Goal: Ask a question

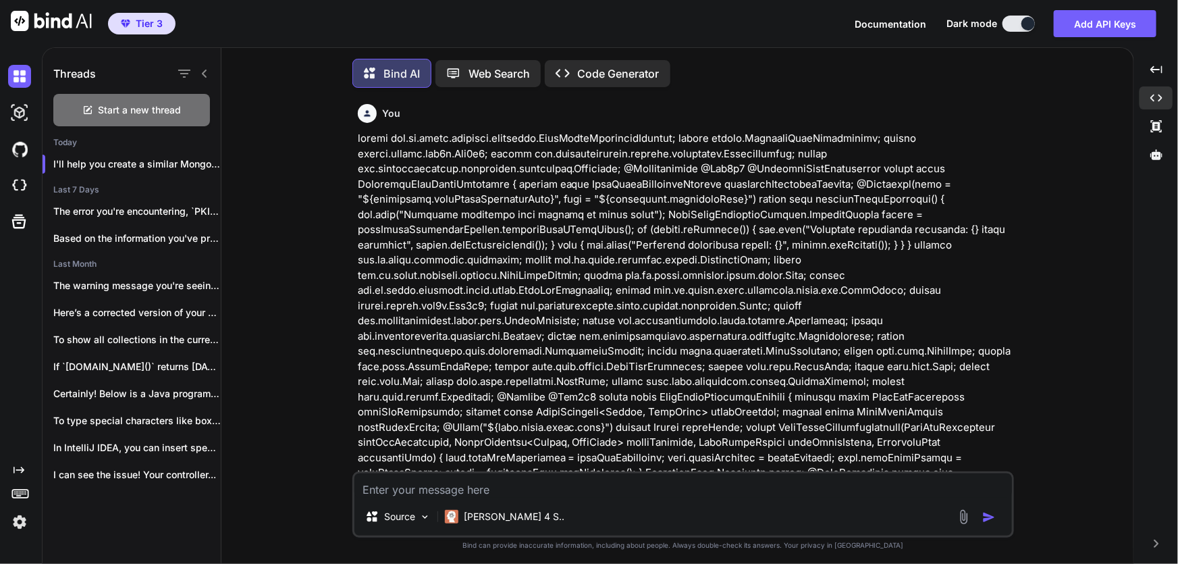
scroll to position [3420, 0]
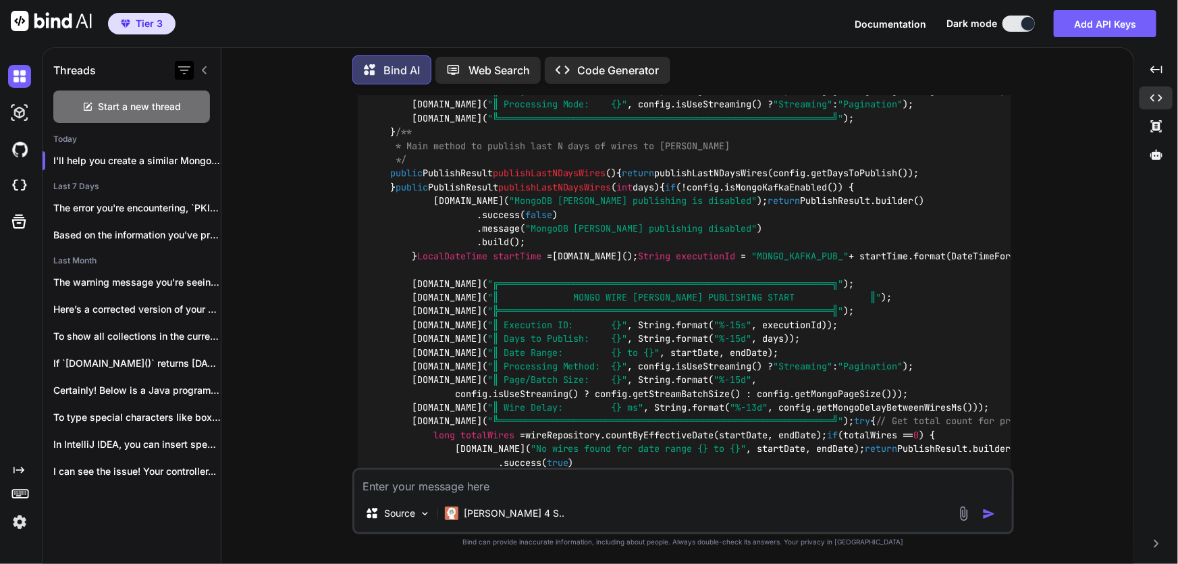
click at [192, 63] on div at bounding box center [184, 70] width 19 height 19
click at [135, 110] on span "Start a new thread" at bounding box center [140, 107] width 83 height 14
type textarea "x"
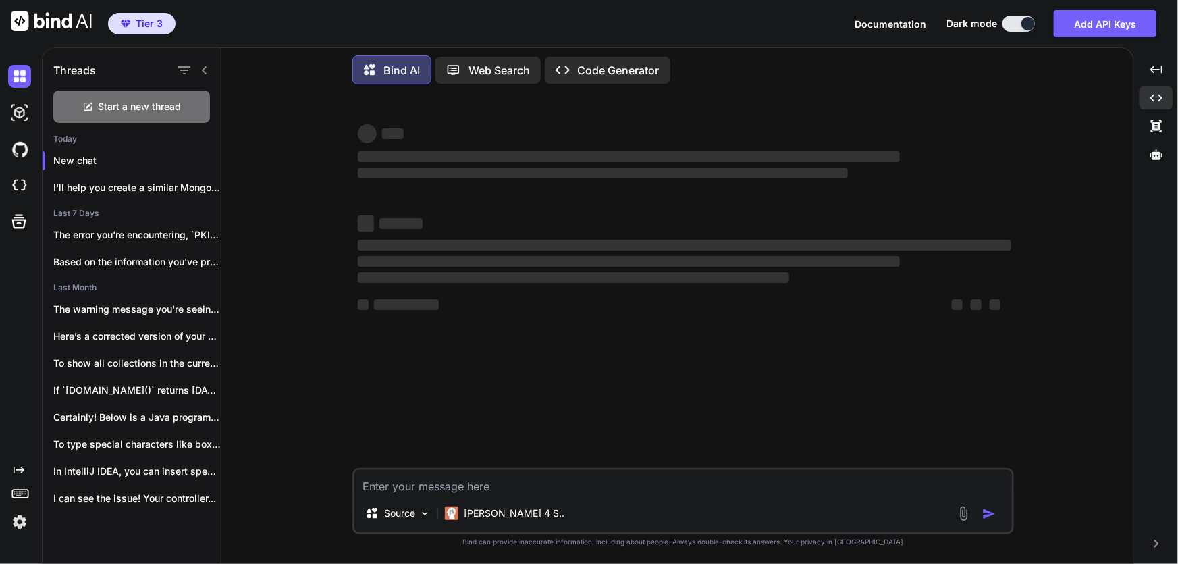
click at [464, 484] on textarea at bounding box center [683, 482] width 658 height 24
paste textarea "version: '3.1' services: mongodb: image: mongo:latest container_name: mymongo e…"
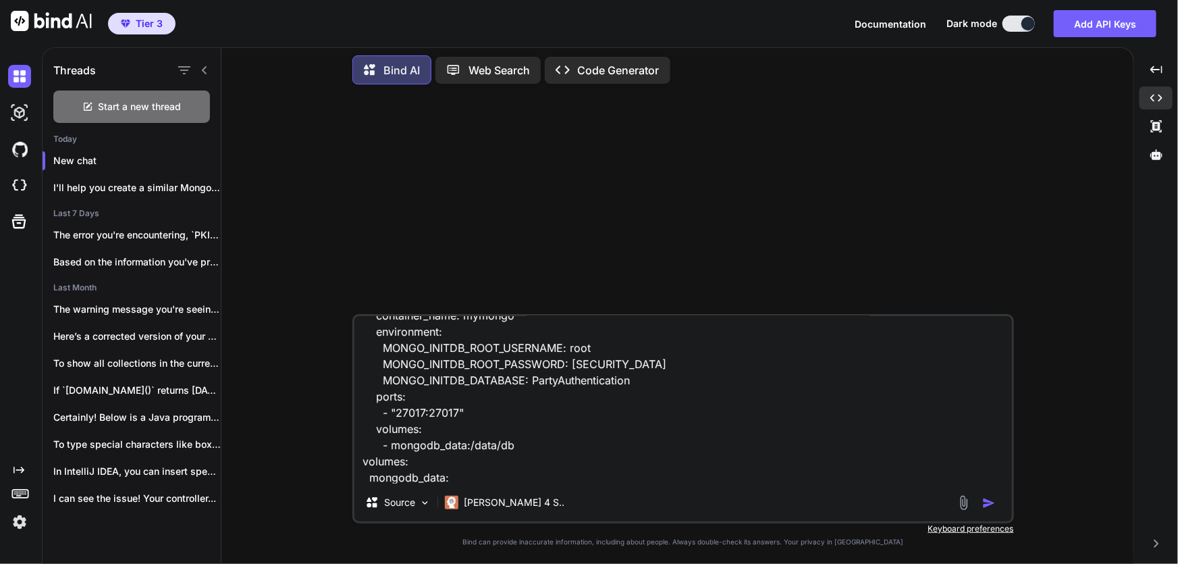
scroll to position [130, 0]
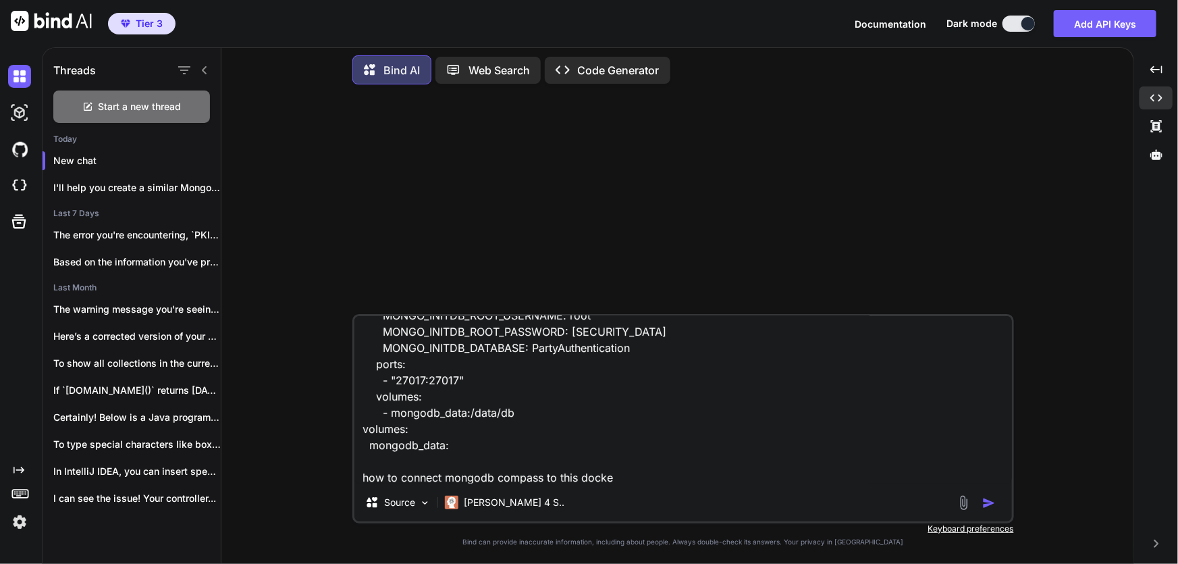
type textarea "version: '3.1' services: mongodb: image: mongo:latest container_name: mymongo e…"
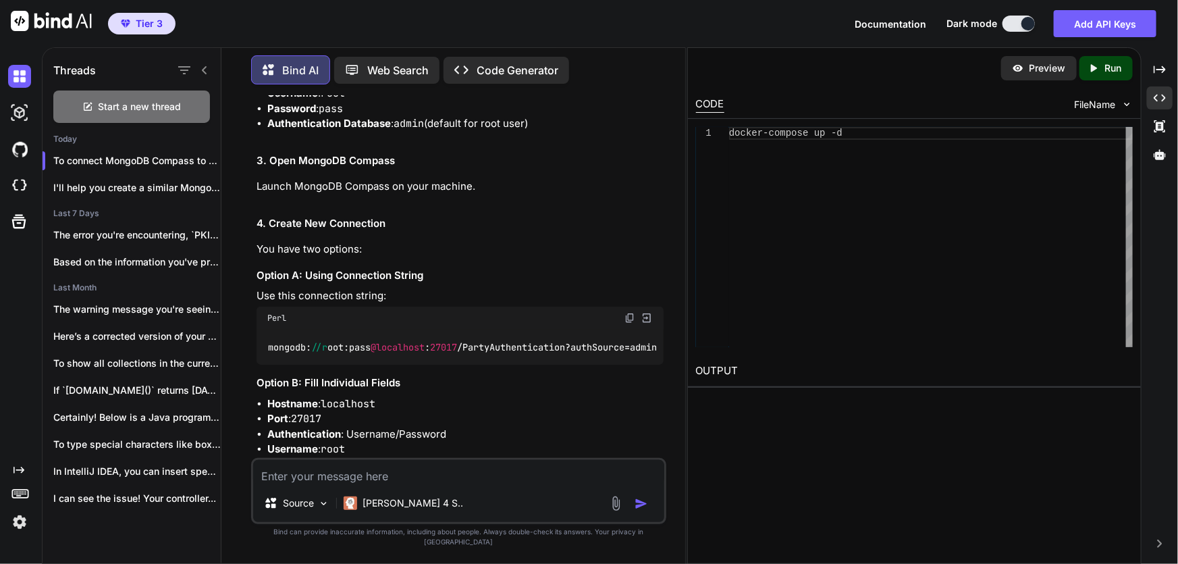
scroll to position [479, 0]
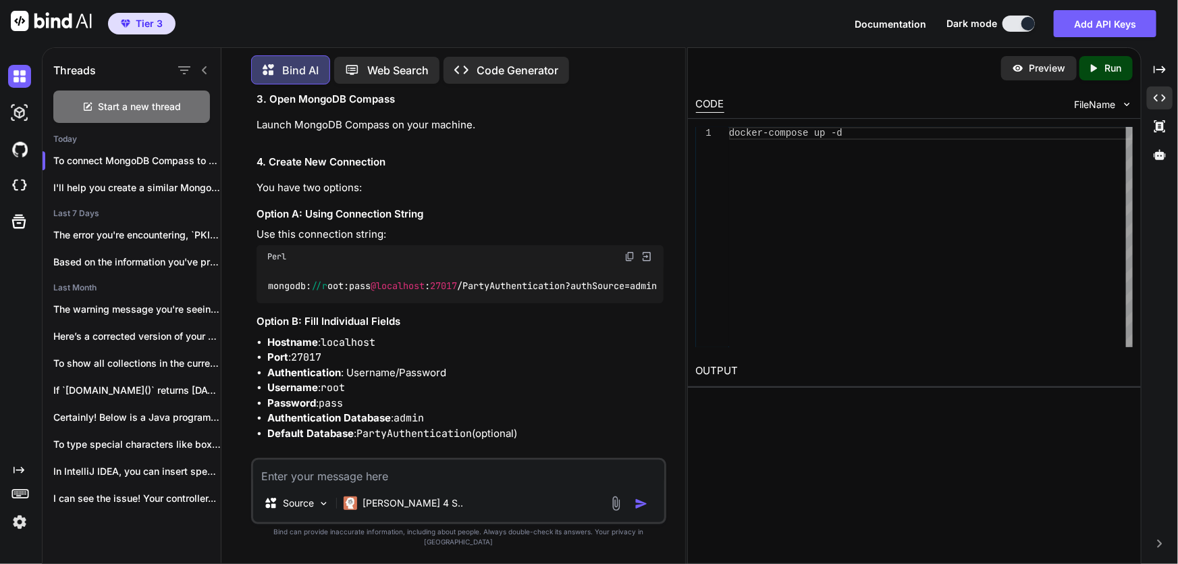
click at [630, 251] on img at bounding box center [629, 256] width 11 height 11
click at [89, 176] on div "I'll help you create a similar MongoDB-b..." at bounding box center [132, 187] width 178 height 27
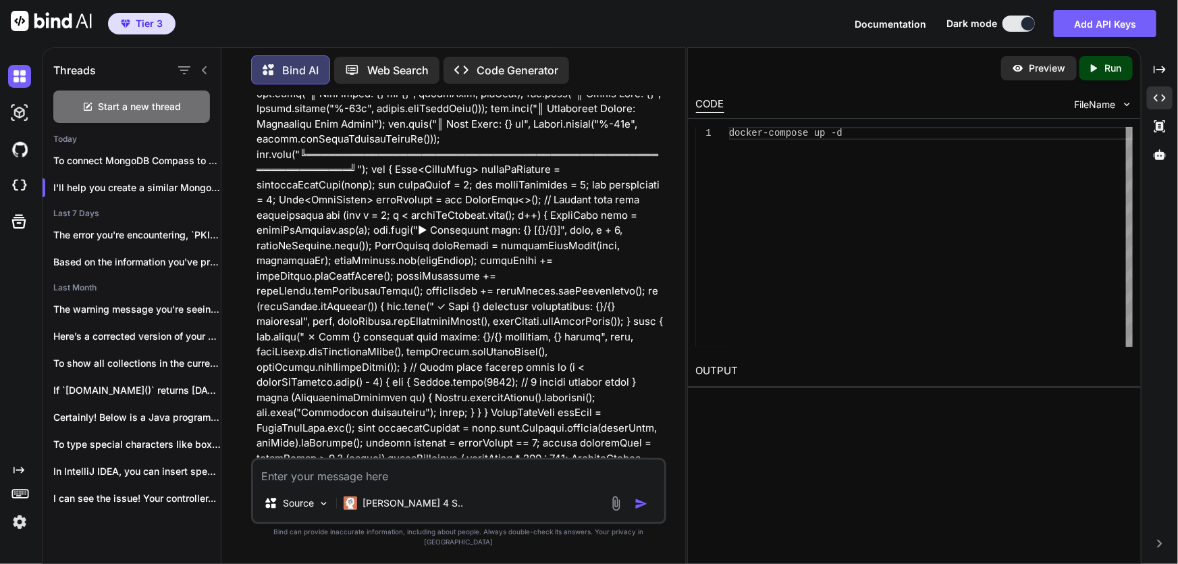
scroll to position [1105, 0]
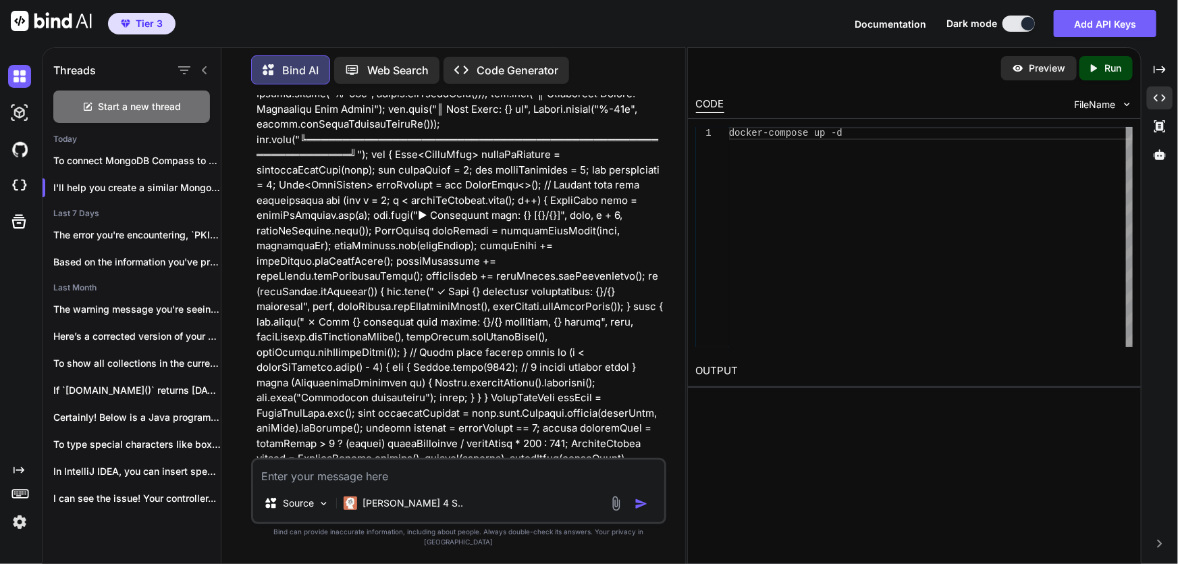
click at [315, 481] on textarea at bounding box center [458, 472] width 411 height 24
paste textarea "@KafkaListener(topics = "${wires.wires-topic}", groupId = "${spring.[PERSON_NAM…"
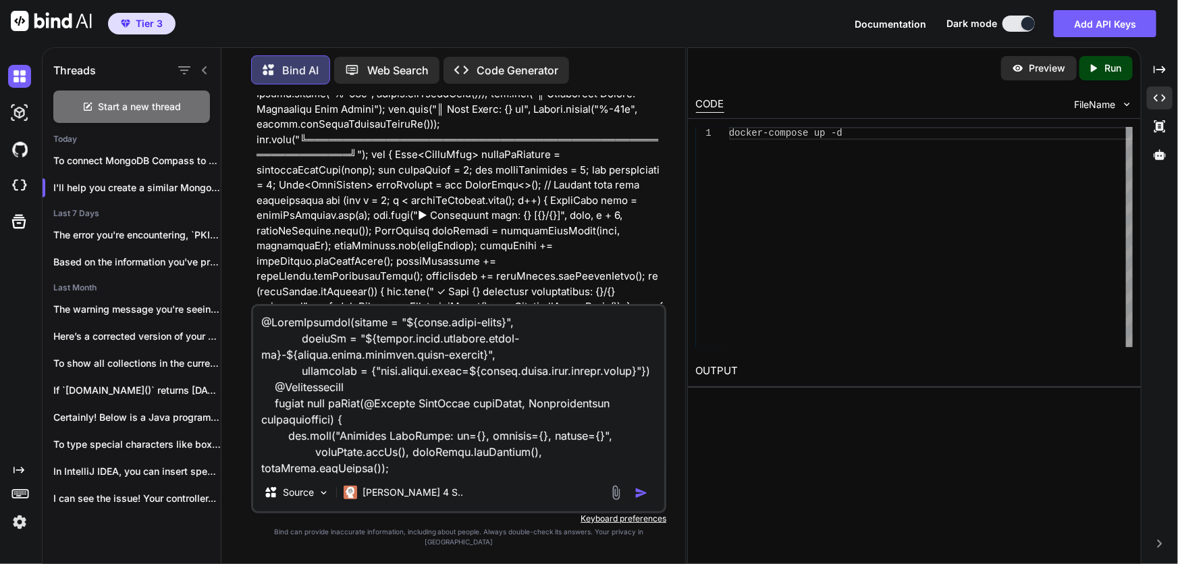
scroll to position [535, 0]
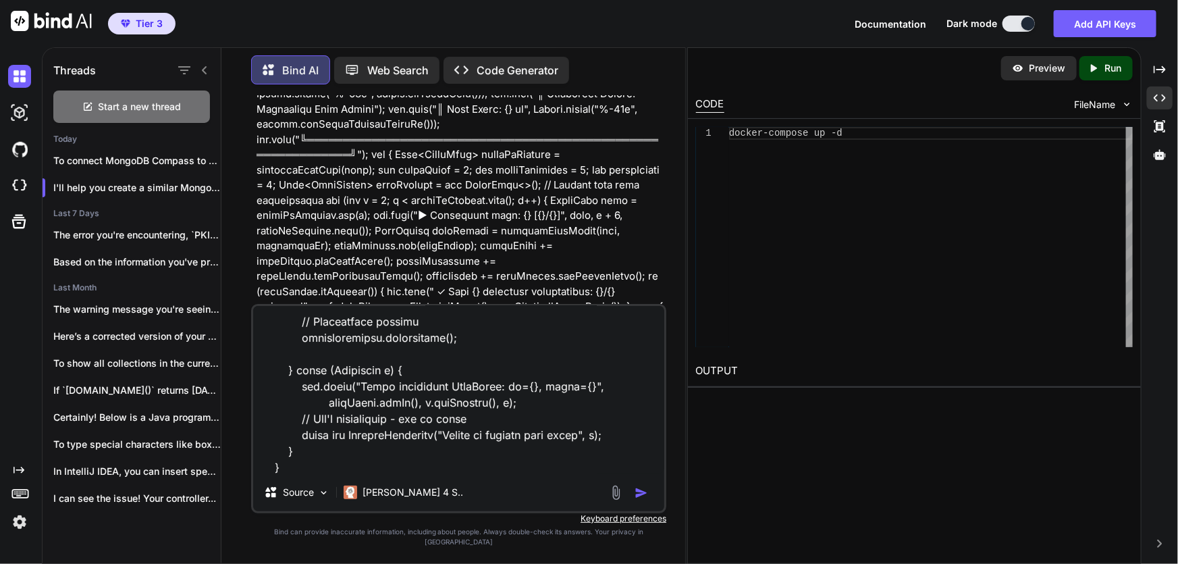
paste textarea "[DATE] 12:07:08.891-04:00 payments:SubscriptionState [INFO ] {} - [Consumer cli…"
type textarea "@KafkaListener(topics = "${wires.wires-topic}", groupId = "${spring.[PERSON_NAM…"
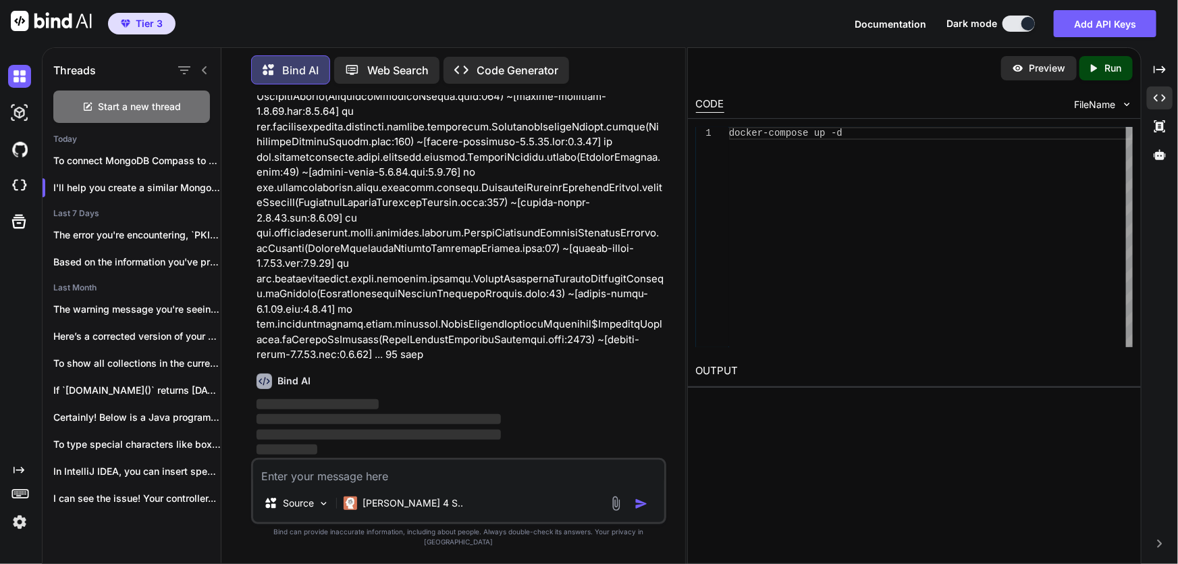
scroll to position [13279, 0]
click at [1160, 96] on icon "Created with Pixso." at bounding box center [1160, 98] width 12 height 12
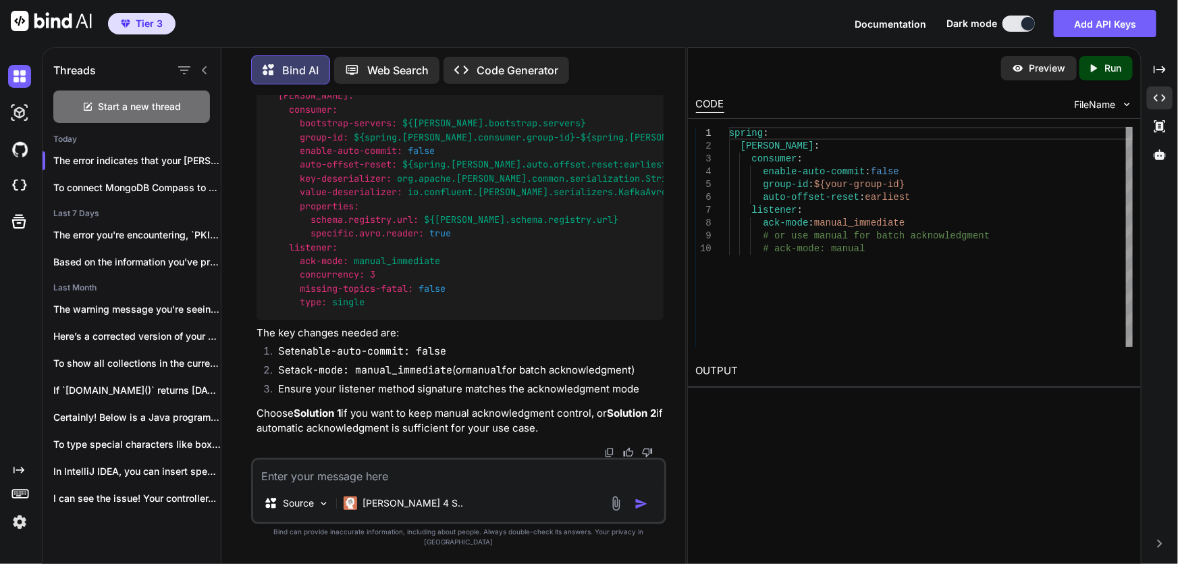
scroll to position [19284, 0]
